Goal: Transaction & Acquisition: Purchase product/service

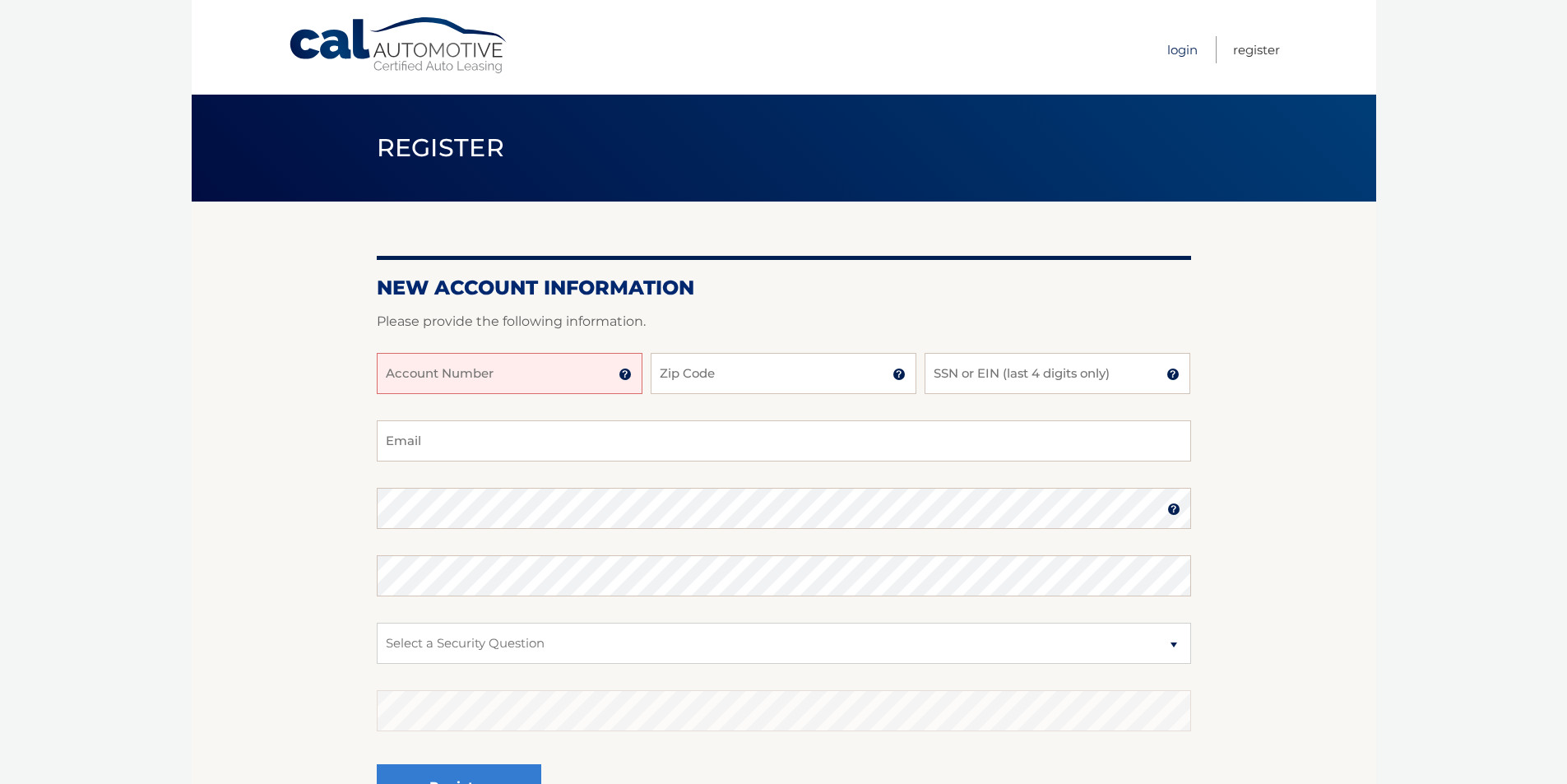
click at [1182, 53] on link "Login" at bounding box center [1182, 49] width 30 height 27
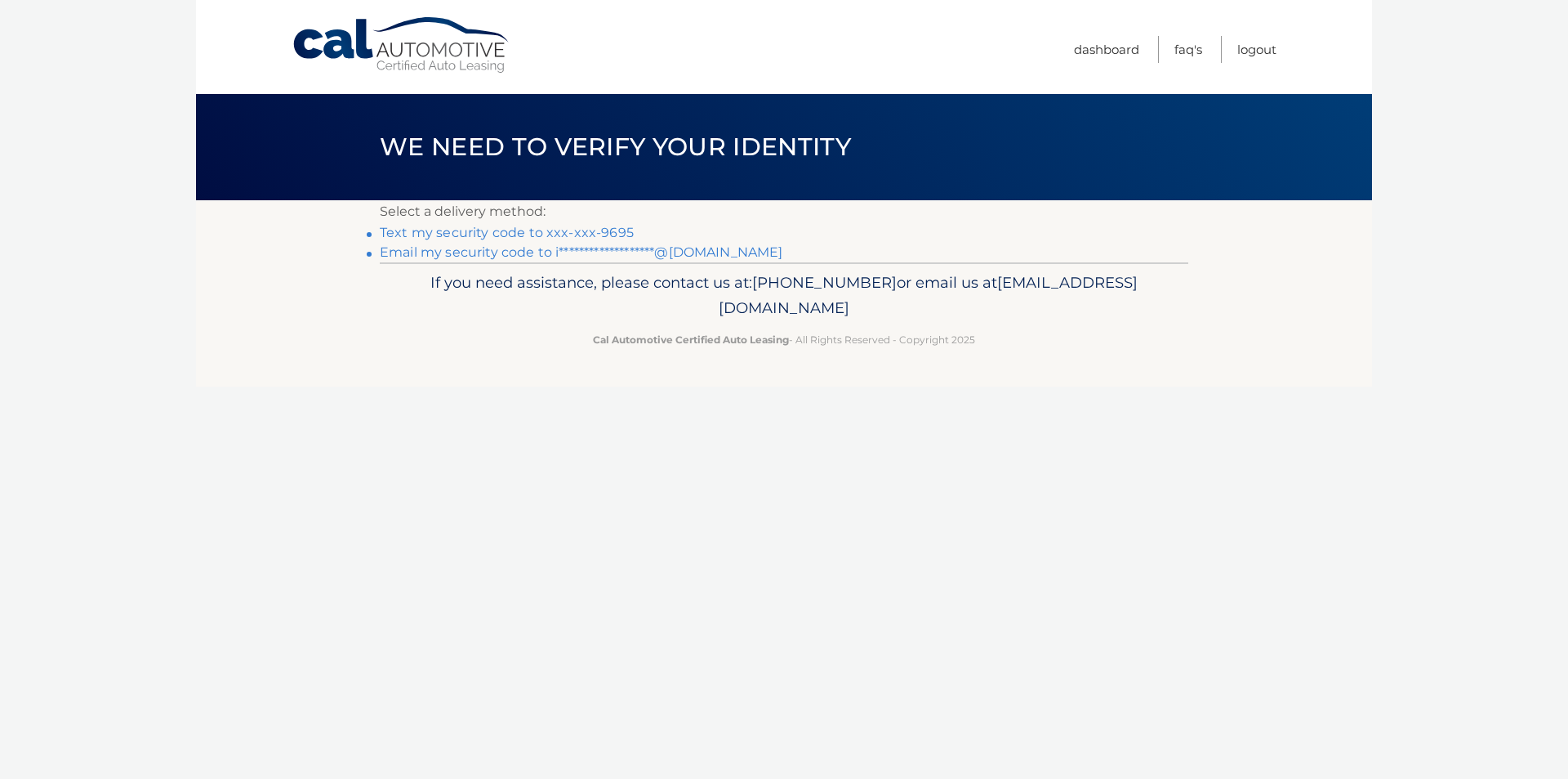
click at [602, 229] on link "Text my security code to xxx-xxx-9695" at bounding box center [507, 232] width 254 height 15
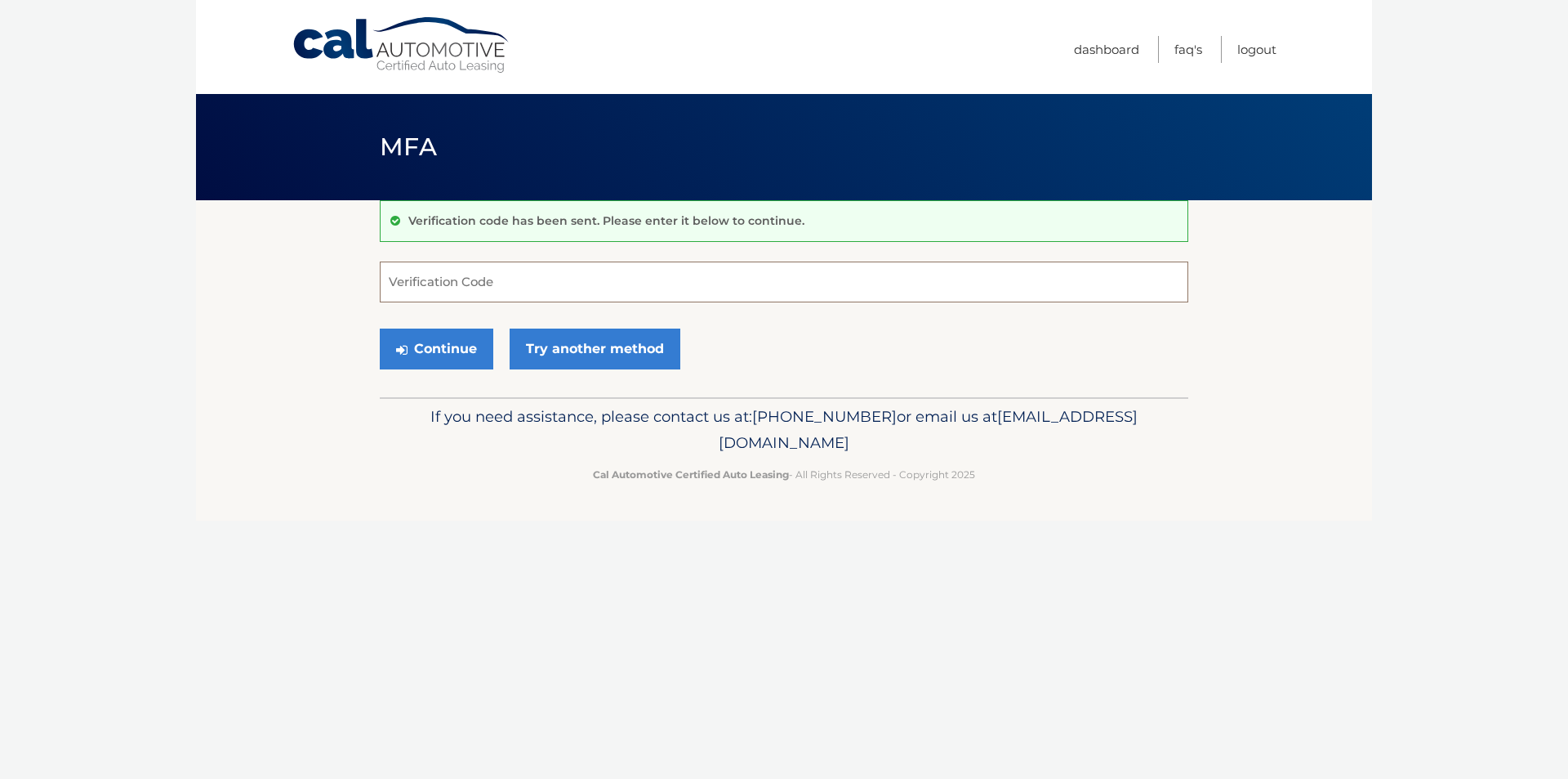
click at [500, 296] on input "Verification Code" at bounding box center [784, 282] width 809 height 41
type input "971424"
click at [380, 329] on button "Continue" at bounding box center [437, 349] width 113 height 41
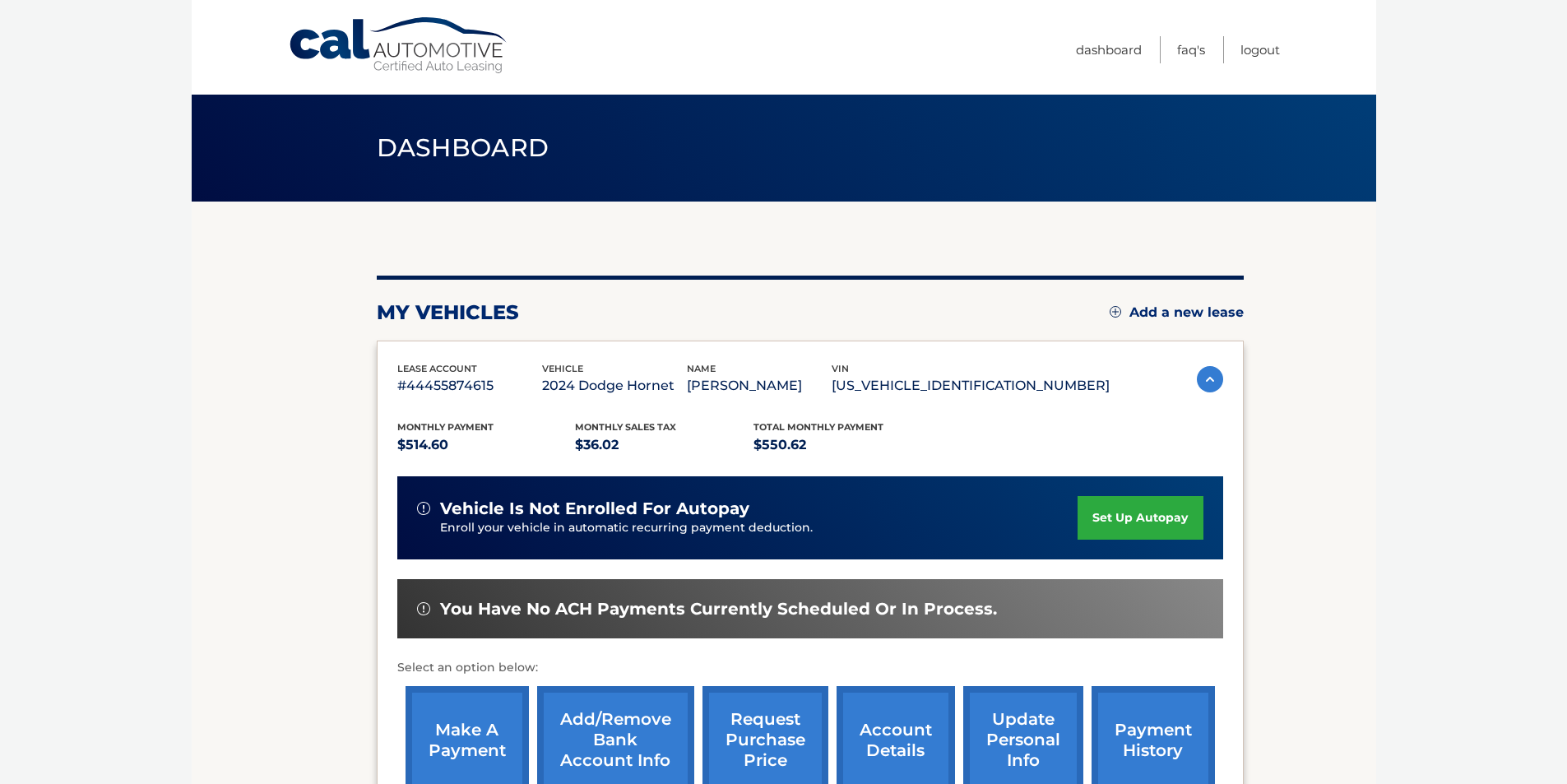
scroll to position [82, 0]
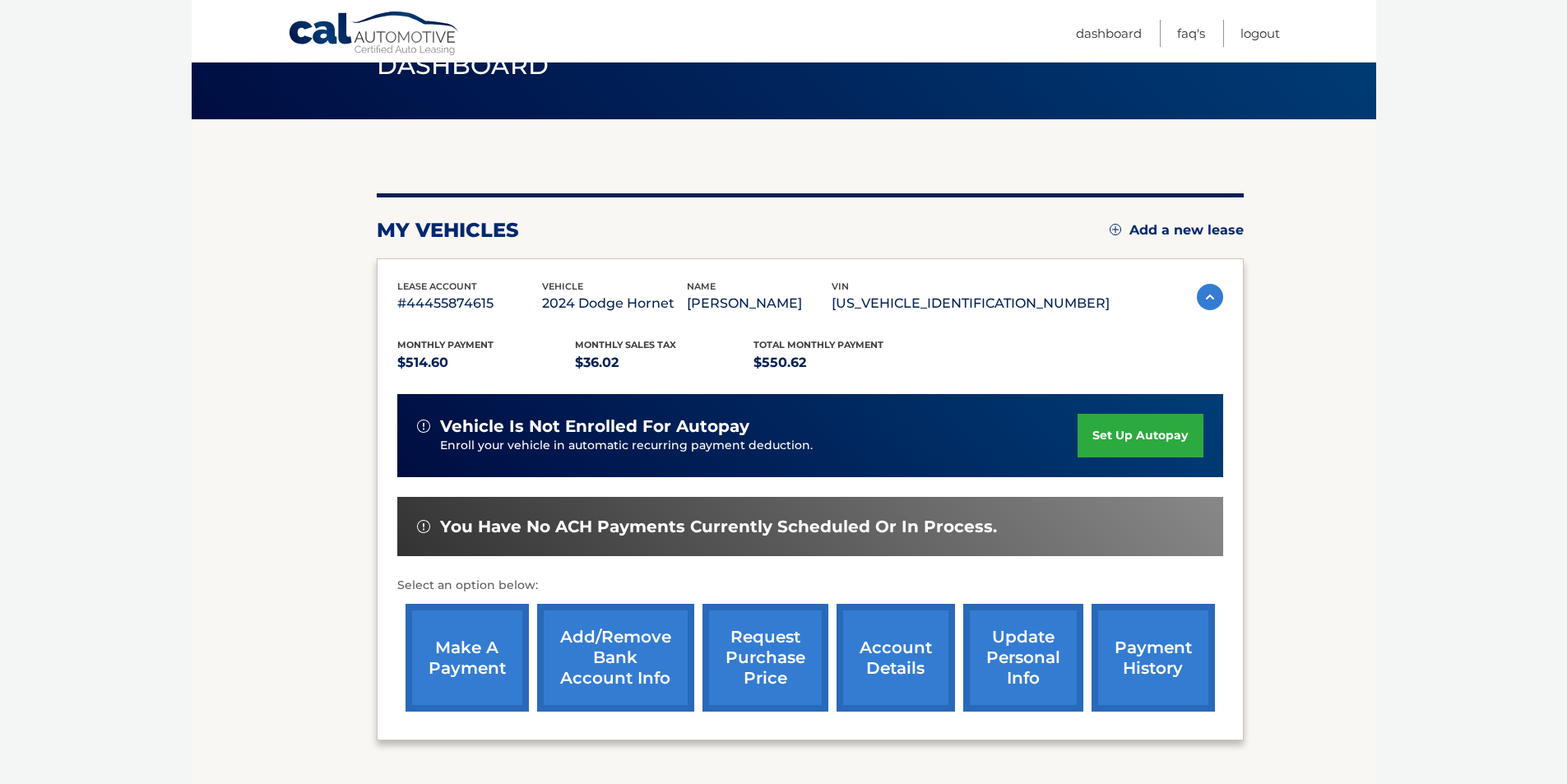
click at [478, 661] on link "make a payment" at bounding box center [466, 657] width 124 height 108
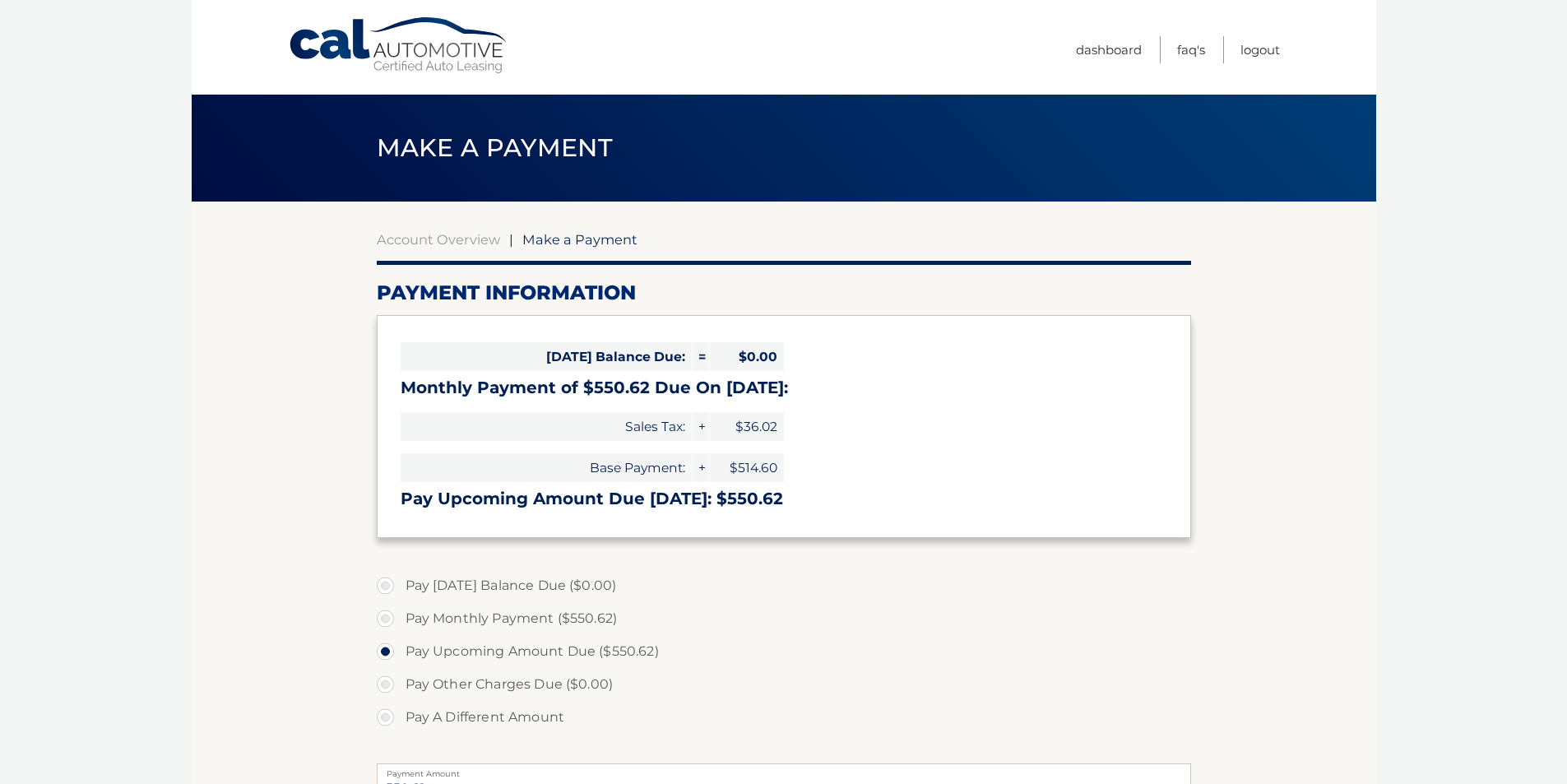
select select "MjVlYTY1NWEtM2I5Yi00OGQwLTg5MDctMWZiOTZmZmNjMTE5"
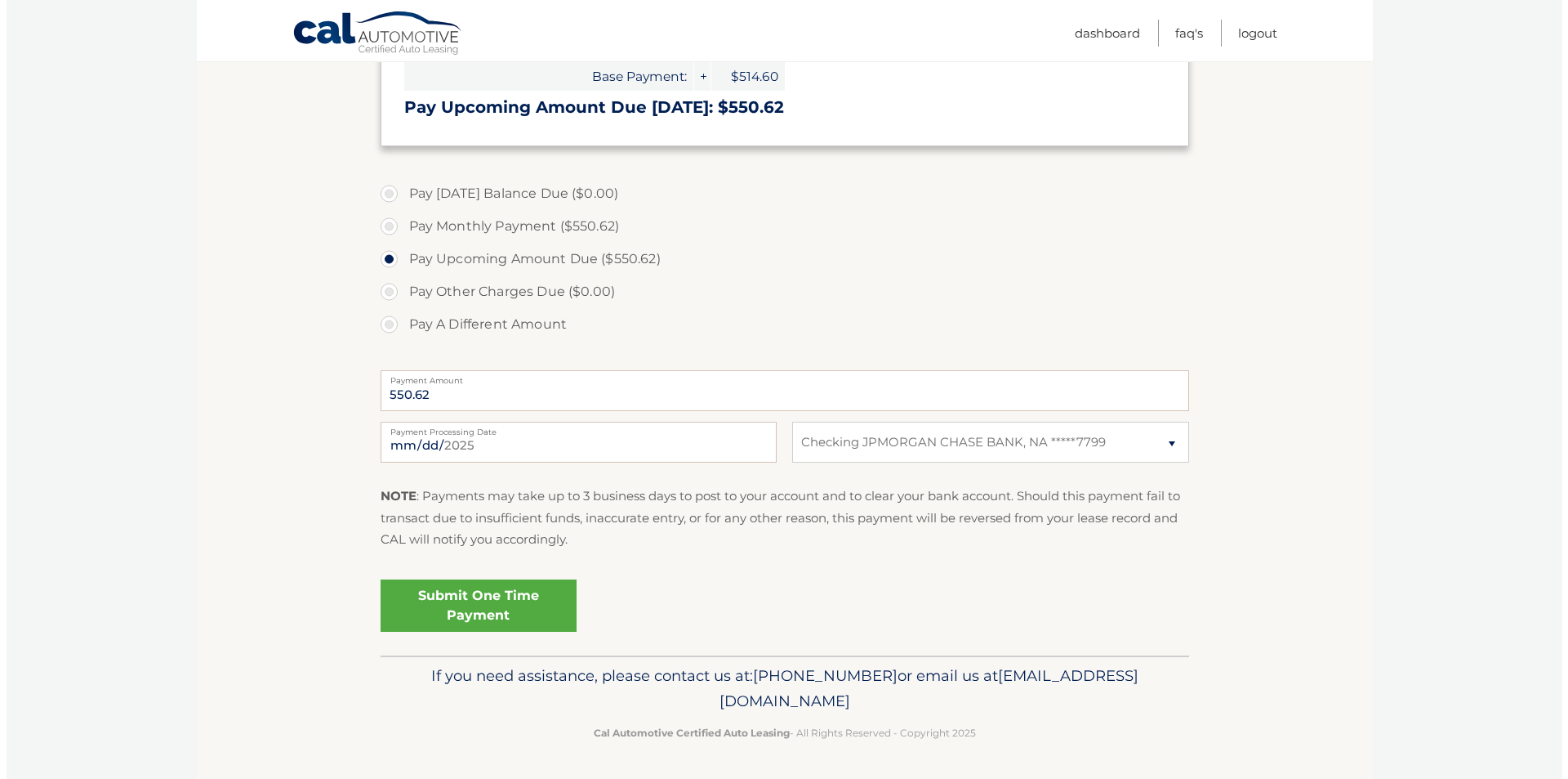
scroll to position [389, 0]
click at [462, 596] on link "Submit One Time Payment" at bounding box center [472, 604] width 196 height 52
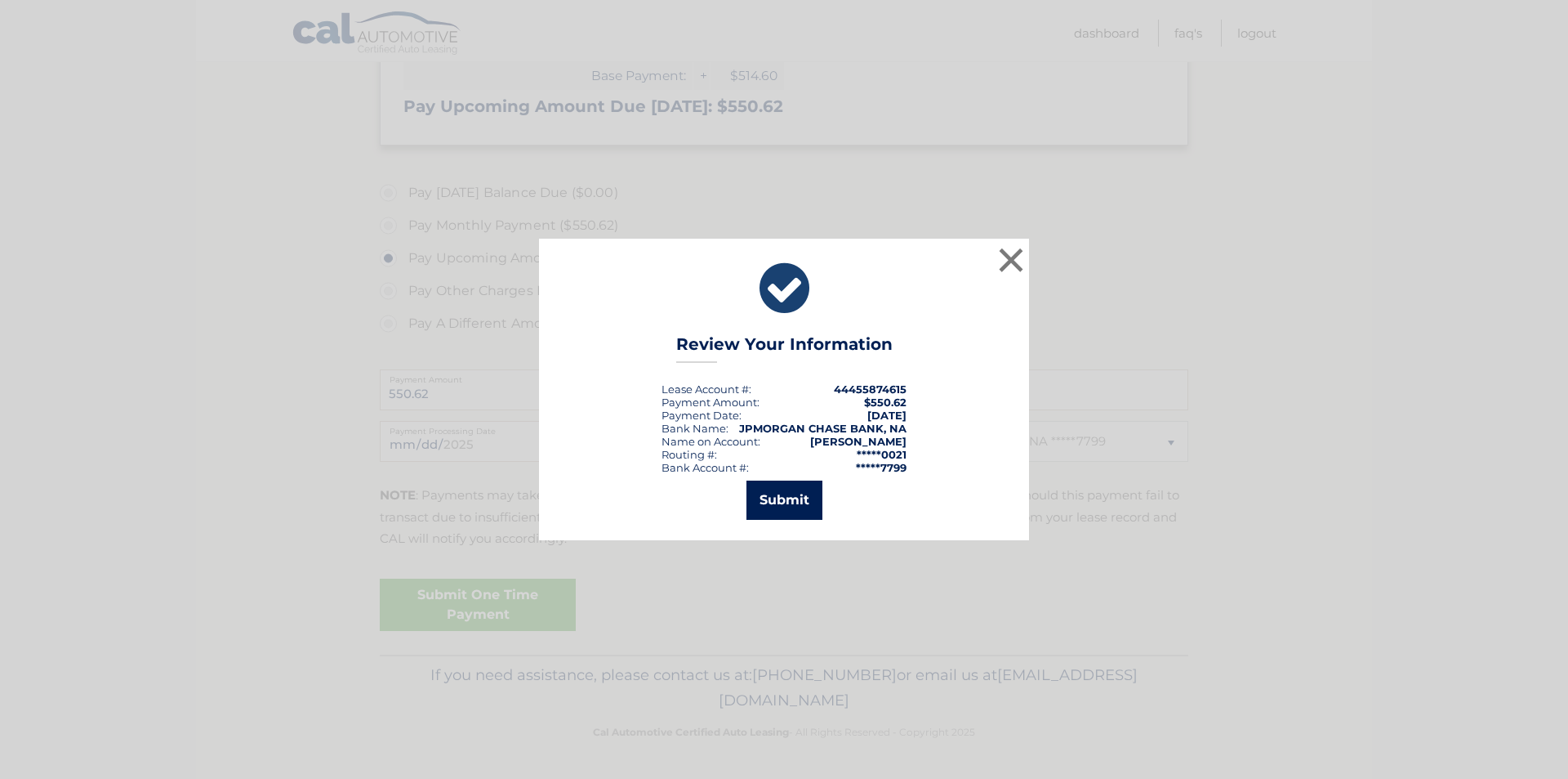
click at [770, 504] on button "Submit" at bounding box center [784, 500] width 76 height 39
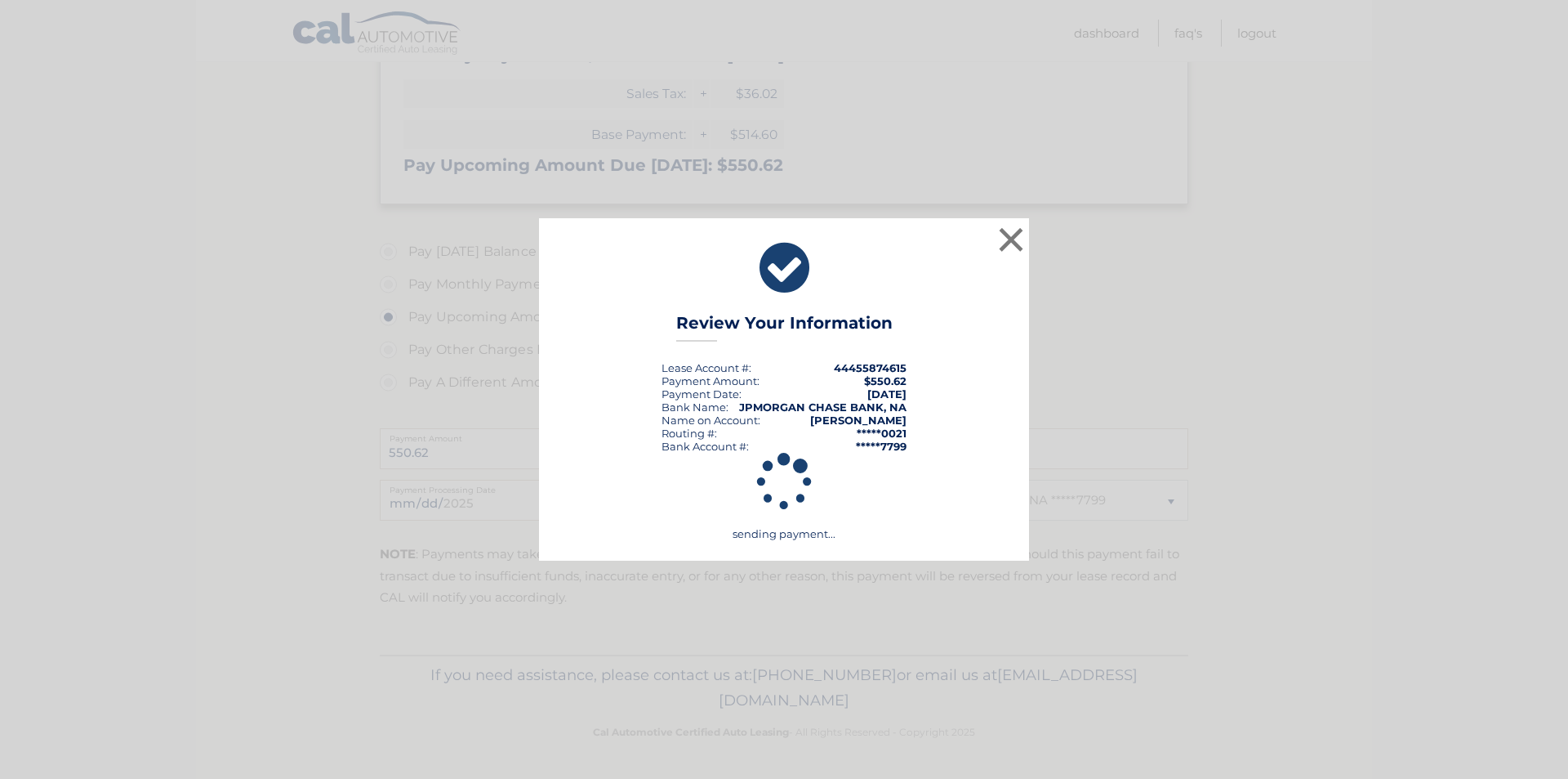
scroll to position [330, 0]
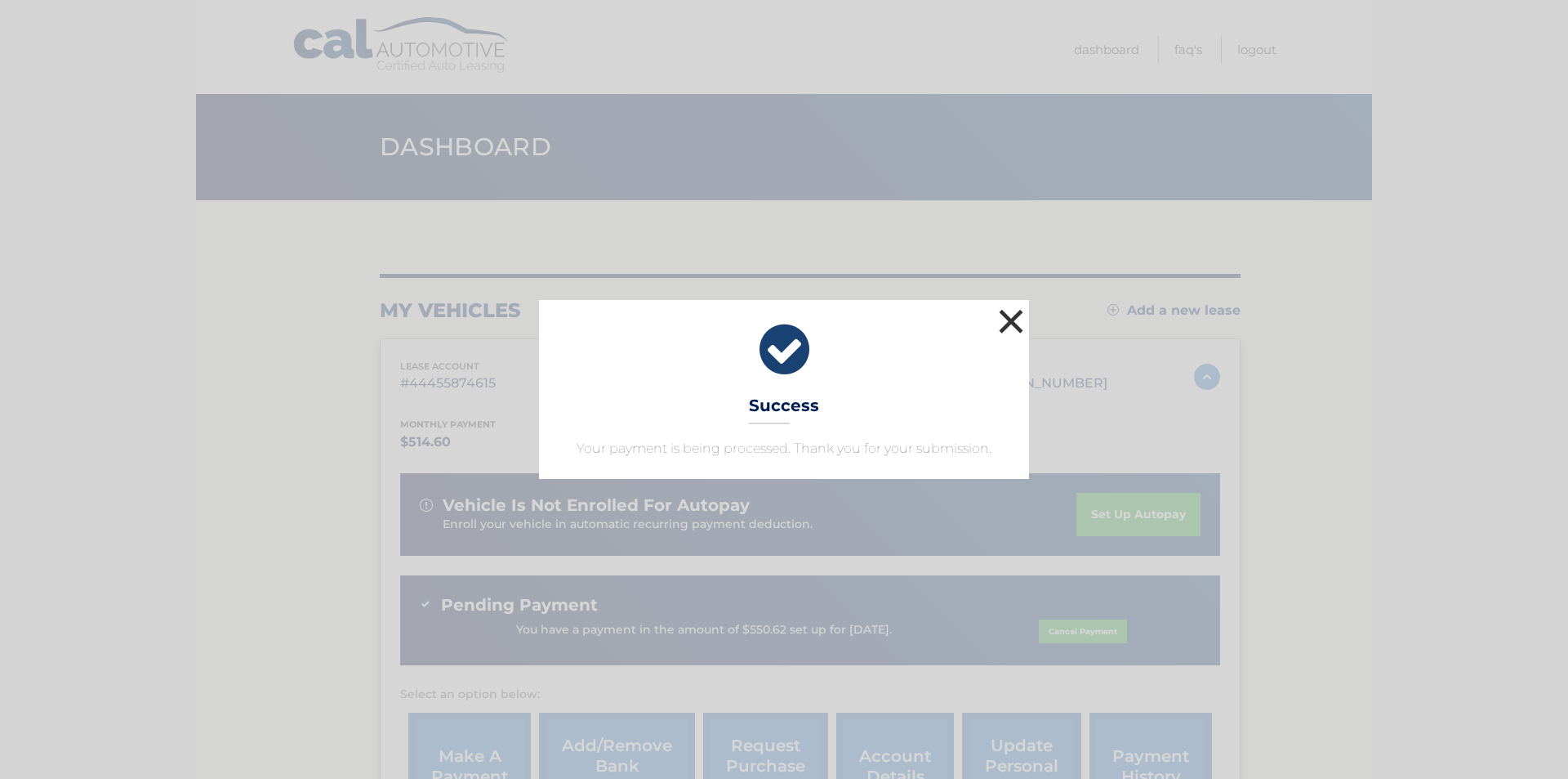
click at [1009, 316] on button "×" at bounding box center [1011, 321] width 33 height 33
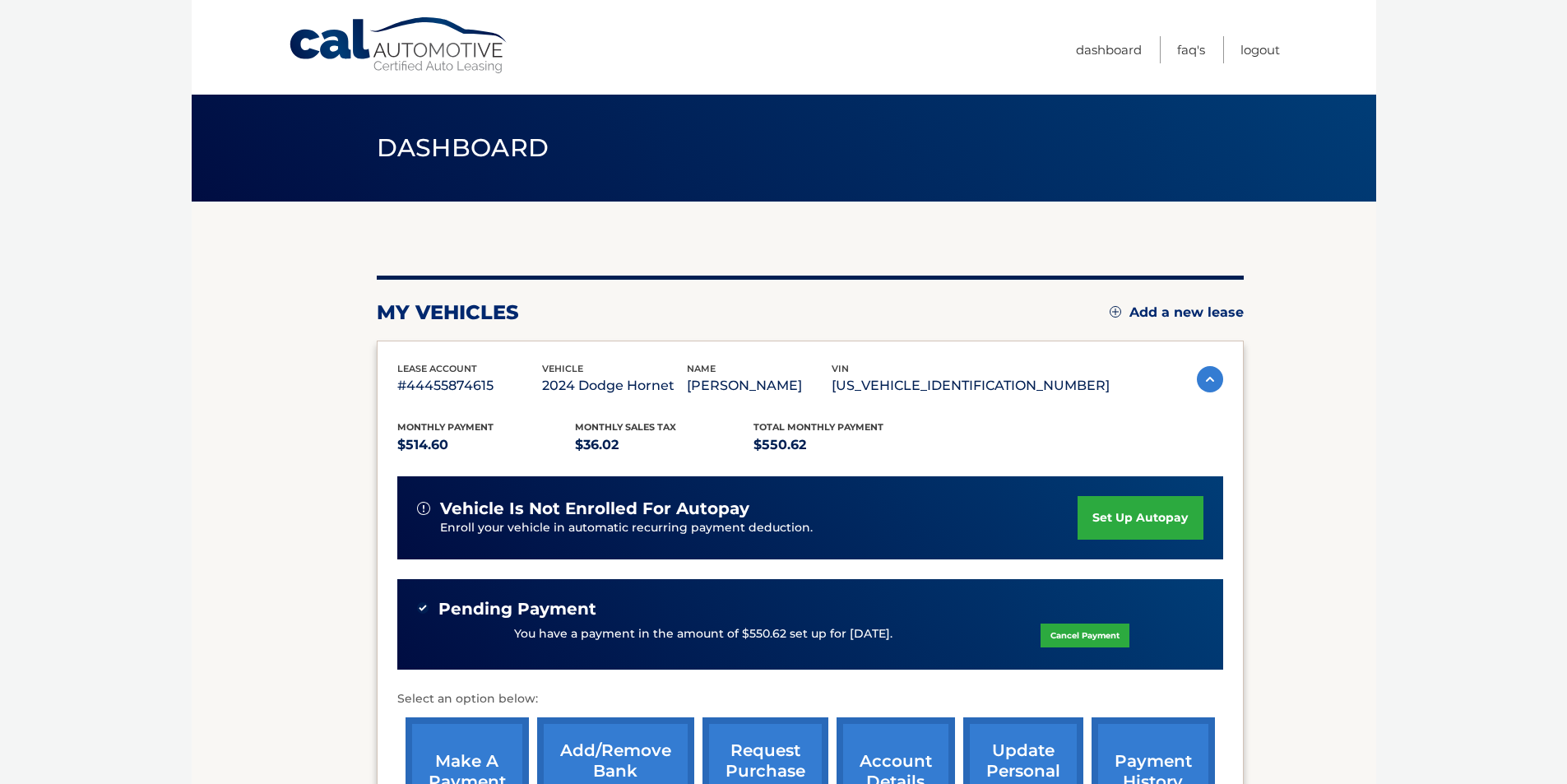
scroll to position [82, 0]
